Goal: Information Seeking & Learning: Learn about a topic

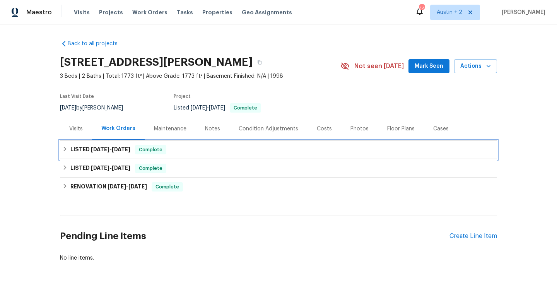
click at [108, 150] on span "[DATE] - [DATE]" at bounding box center [110, 149] width 39 height 5
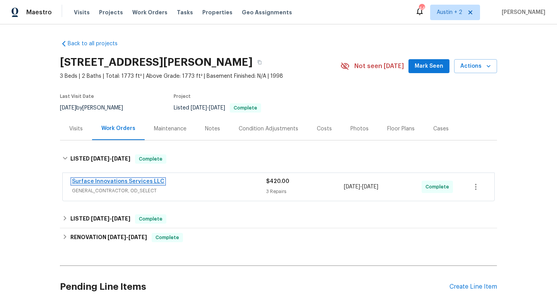
click at [133, 181] on link "Surface Innovations Services LLC" at bounding box center [118, 181] width 92 height 5
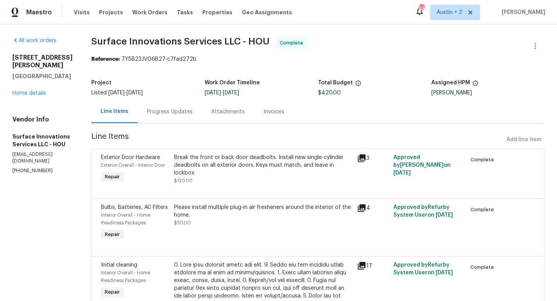
click at [366, 158] on icon at bounding box center [361, 158] width 9 height 9
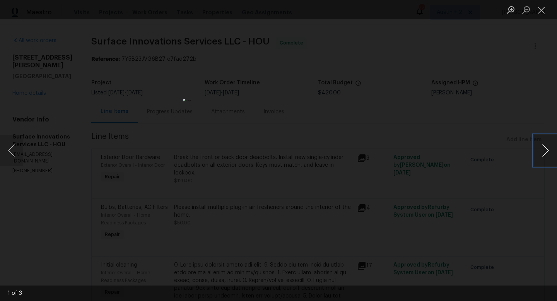
click at [547, 151] on button "Next image" at bounding box center [545, 150] width 23 height 31
click at [548, 150] on button "Next image" at bounding box center [545, 150] width 23 height 31
click at [543, 13] on button "Close lightbox" at bounding box center [541, 10] width 15 height 14
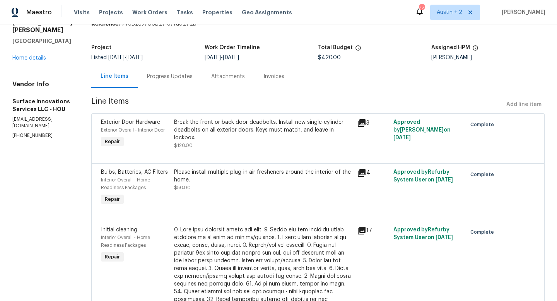
scroll to position [72, 0]
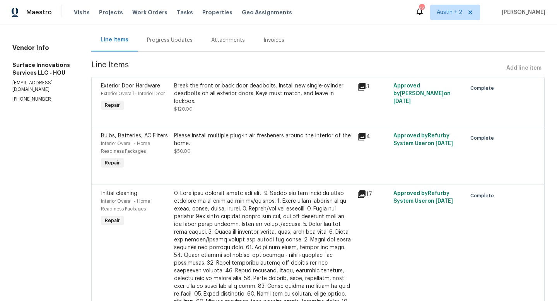
click at [366, 198] on icon at bounding box center [362, 194] width 8 height 8
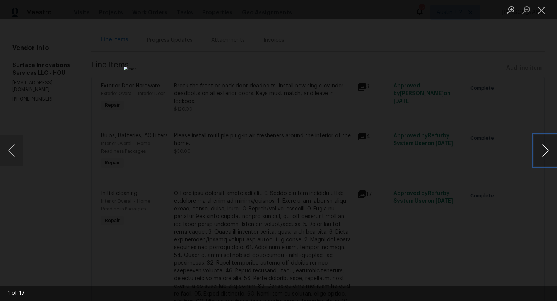
click at [550, 151] on button "Next image" at bounding box center [545, 150] width 23 height 31
click at [547, 150] on button "Next image" at bounding box center [545, 150] width 23 height 31
click at [547, 149] on button "Next image" at bounding box center [545, 150] width 23 height 31
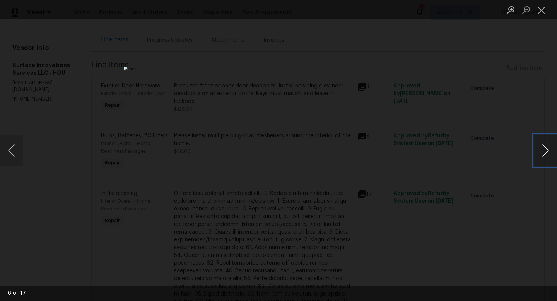
click at [547, 149] on button "Next image" at bounding box center [545, 150] width 23 height 31
click at [539, 11] on button "Close lightbox" at bounding box center [541, 10] width 15 height 14
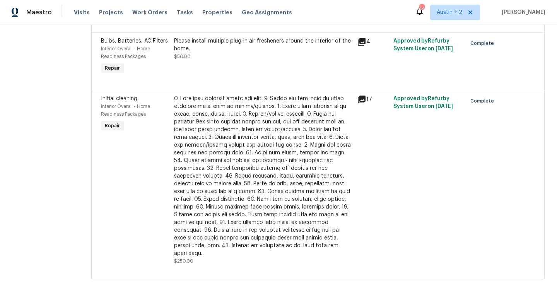
scroll to position [0, 0]
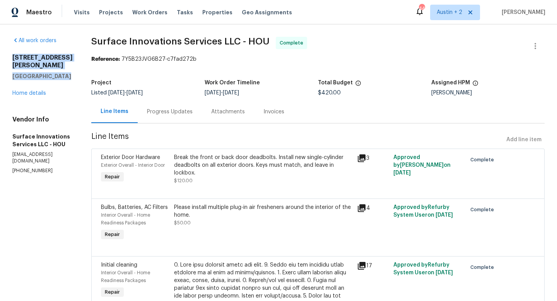
drag, startPoint x: 10, startPoint y: 58, endPoint x: 64, endPoint y: 68, distance: 55.1
click at [64, 68] on div "All work orders 2223 Laurel Branch Way Houston, TX 77014 Home details Vendor In…" at bounding box center [278, 245] width 557 height 443
copy div "2223 Laurel Branch Way Houston, TX 77014"
click at [29, 91] on link "Home details" at bounding box center [29, 93] width 34 height 5
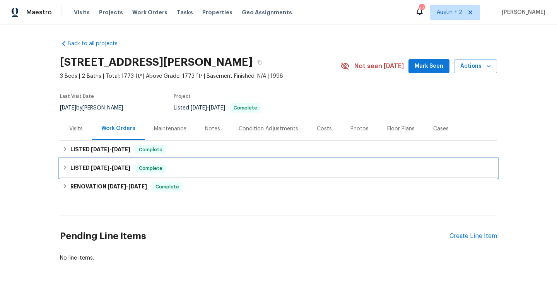
click at [107, 167] on span "9/9/25 - 9/10/25" at bounding box center [110, 167] width 39 height 5
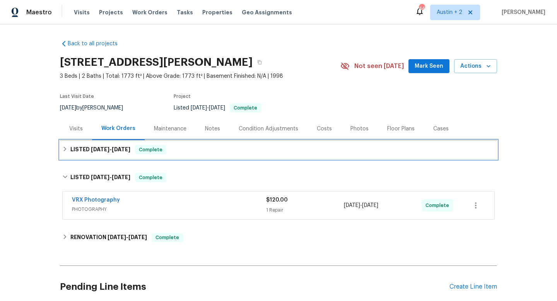
click at [126, 150] on span "9/25/25" at bounding box center [121, 149] width 19 height 5
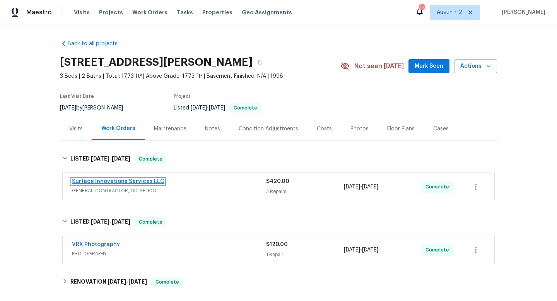
click at [140, 181] on link "Surface Innovations Services LLC" at bounding box center [118, 181] width 92 height 5
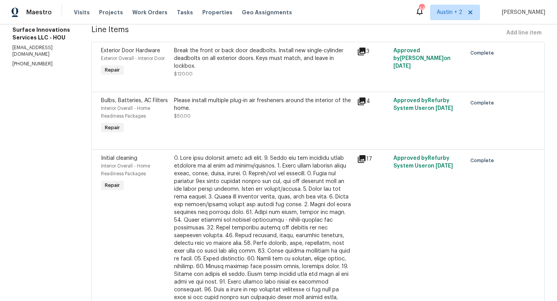
scroll to position [196, 0]
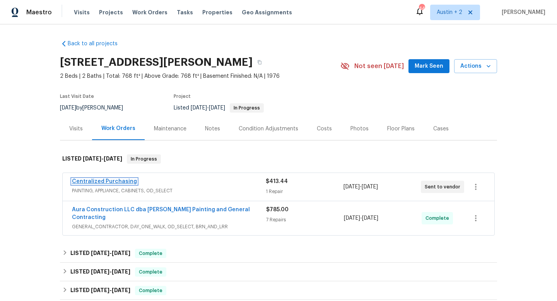
click at [107, 182] on link "Centralized Purchasing" at bounding box center [104, 181] width 65 height 5
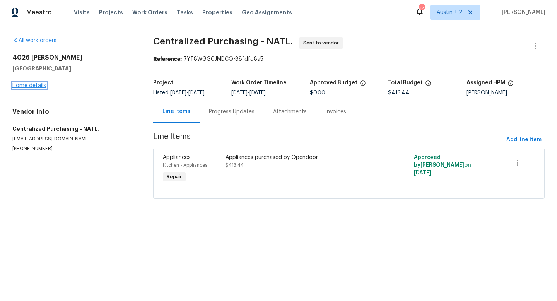
click at [41, 86] on link "Home details" at bounding box center [29, 85] width 34 height 5
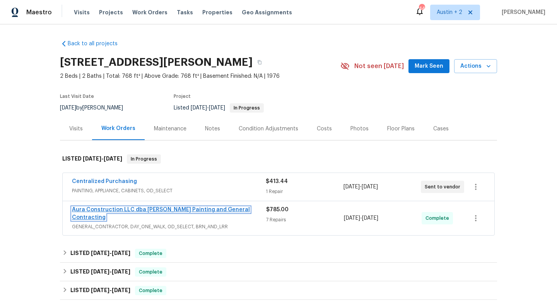
click at [202, 209] on link "Aura Construction LLC dba [PERSON_NAME] Painting and General Contracting" at bounding box center [161, 213] width 178 height 13
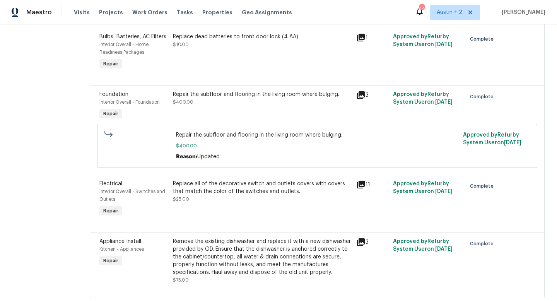
scroll to position [313, 0]
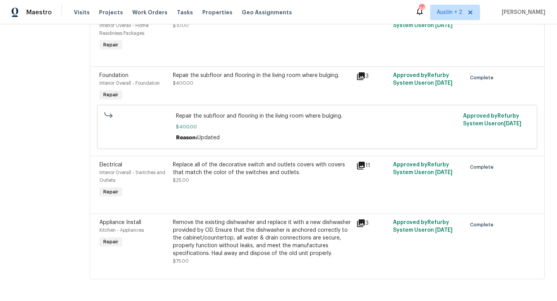
click at [357, 162] on icon at bounding box center [361, 166] width 8 height 8
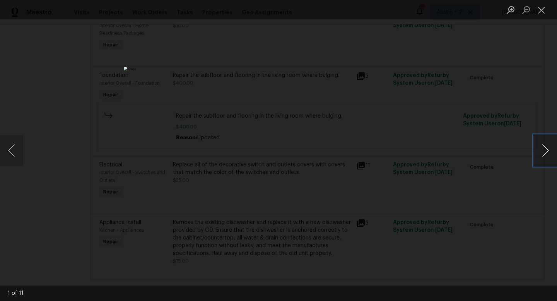
click at [543, 150] on button "Next image" at bounding box center [545, 150] width 23 height 31
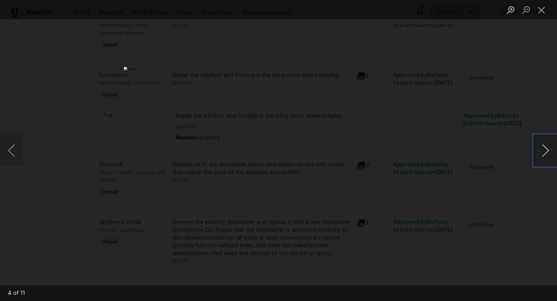
click at [543, 150] on button "Next image" at bounding box center [545, 150] width 23 height 31
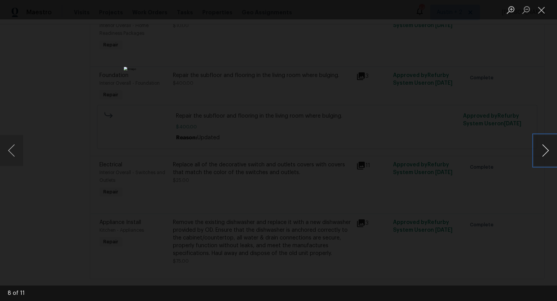
click at [543, 150] on button "Next image" at bounding box center [545, 150] width 23 height 31
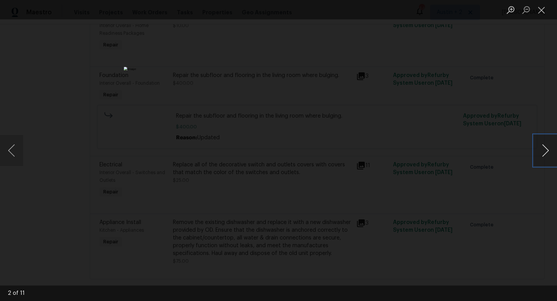
click at [543, 150] on button "Next image" at bounding box center [545, 150] width 23 height 31
click at [547, 14] on button "Close lightbox" at bounding box center [541, 10] width 15 height 14
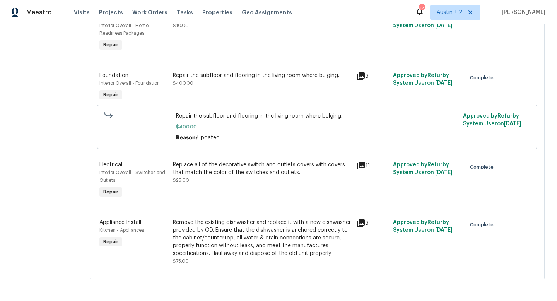
scroll to position [0, 0]
